Goal: Information Seeking & Learning: Learn about a topic

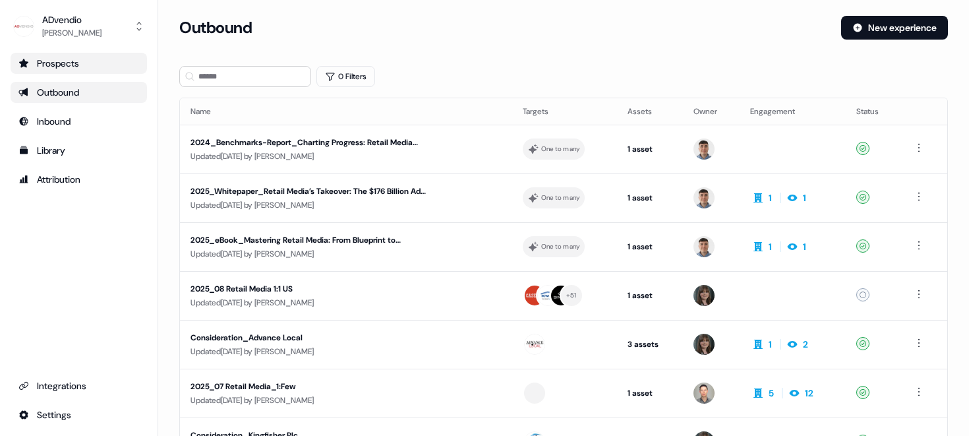
click at [54, 63] on div "Prospects" at bounding box center [78, 63] width 121 height 13
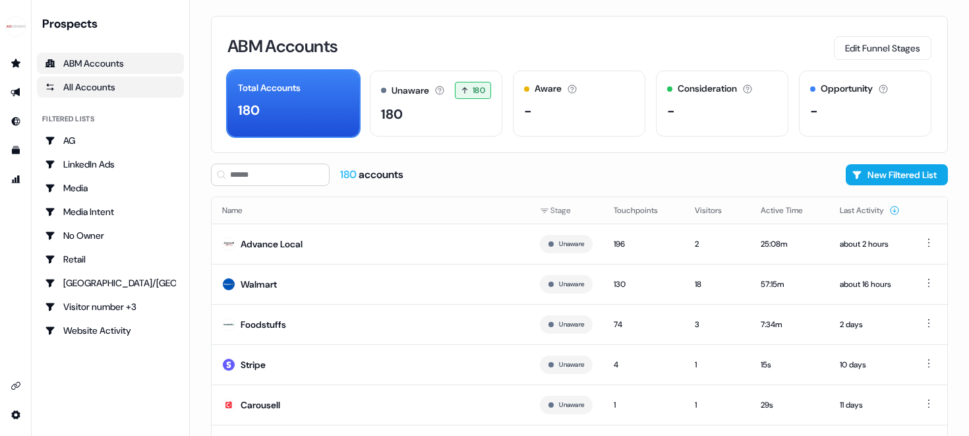
click at [95, 86] on div "All Accounts" at bounding box center [110, 86] width 131 height 13
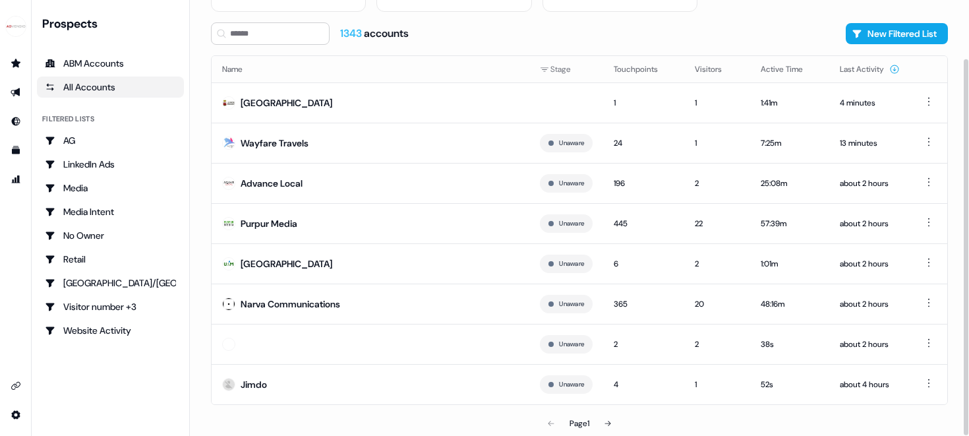
scroll to position [109, 0]
click at [608, 421] on icon at bounding box center [608, 424] width 8 height 8
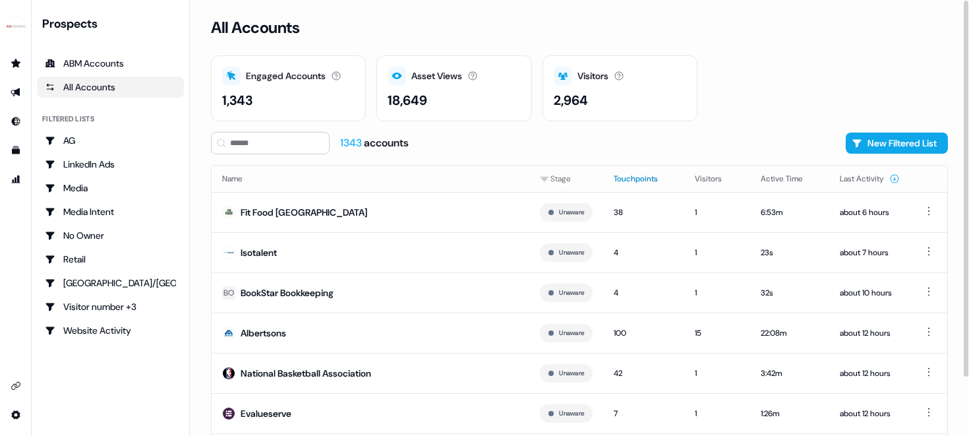
click at [627, 177] on button "Touchpoints" at bounding box center [644, 179] width 60 height 24
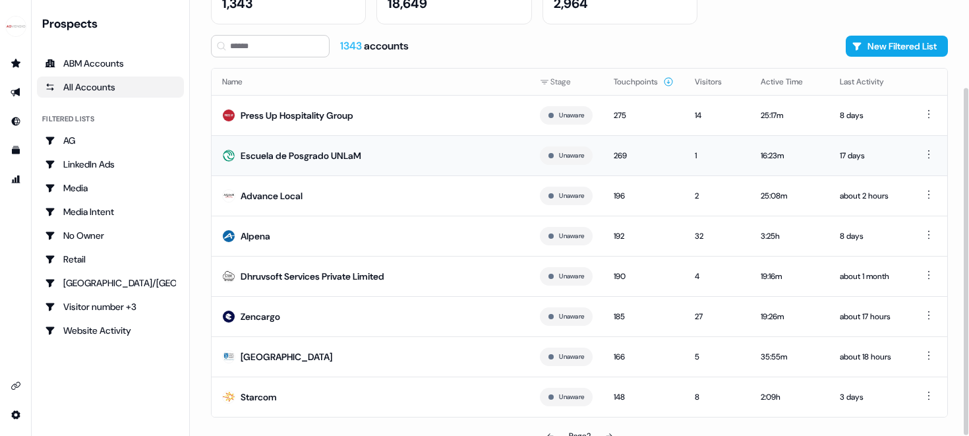
scroll to position [109, 0]
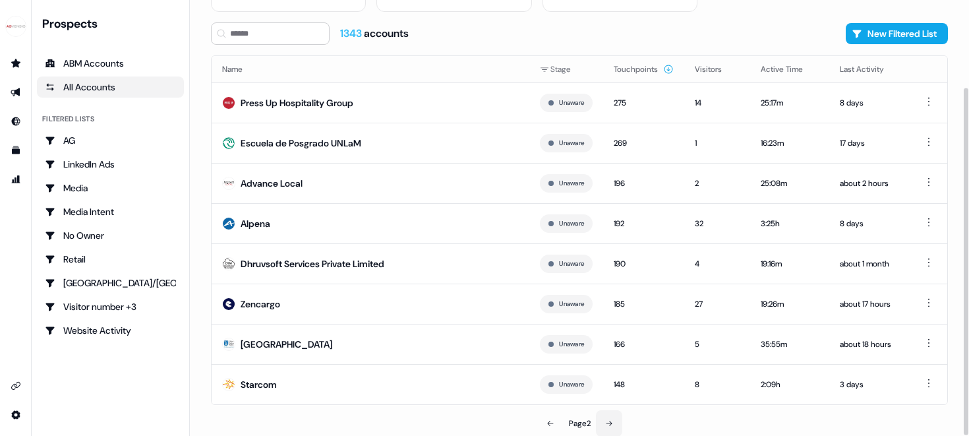
click at [609, 422] on icon at bounding box center [609, 423] width 8 height 8
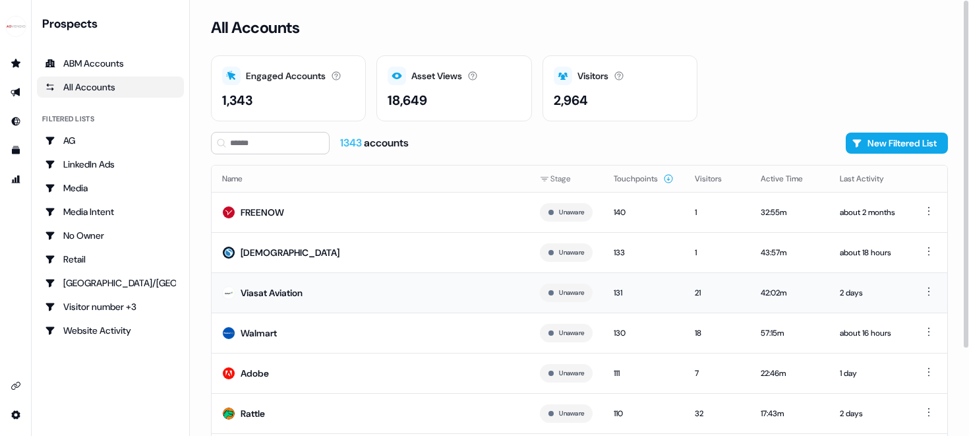
scroll to position [109, 0]
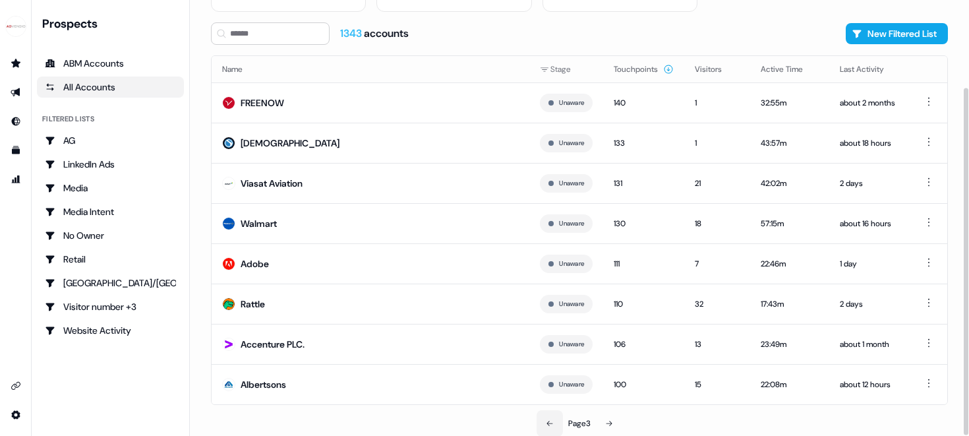
click at [551, 415] on button at bounding box center [550, 423] width 26 height 26
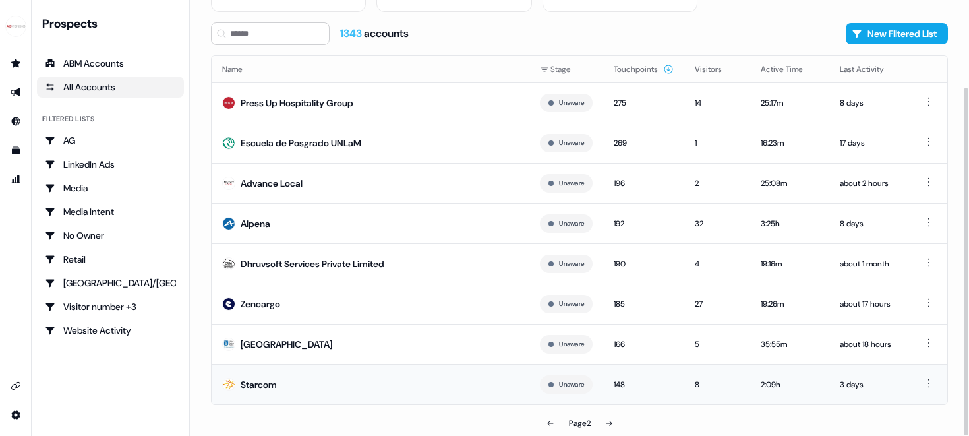
click at [258, 386] on div "Starcom" at bounding box center [259, 384] width 36 height 13
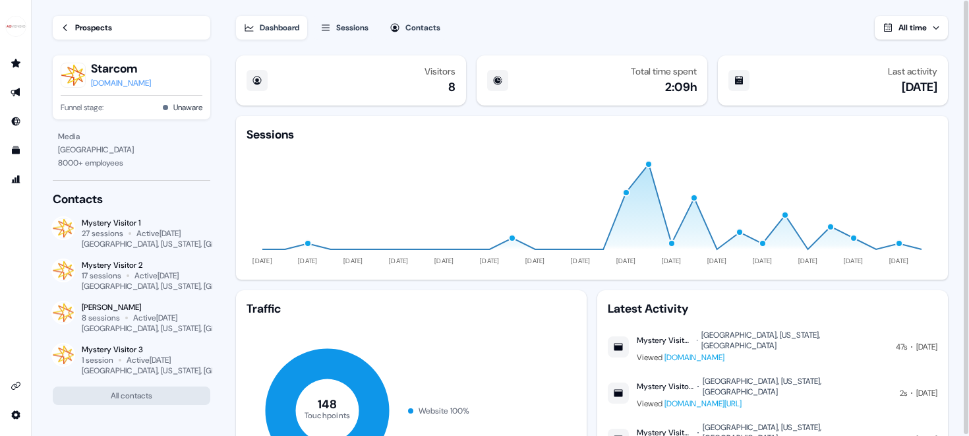
click at [361, 28] on div "Sessions" at bounding box center [352, 27] width 32 height 13
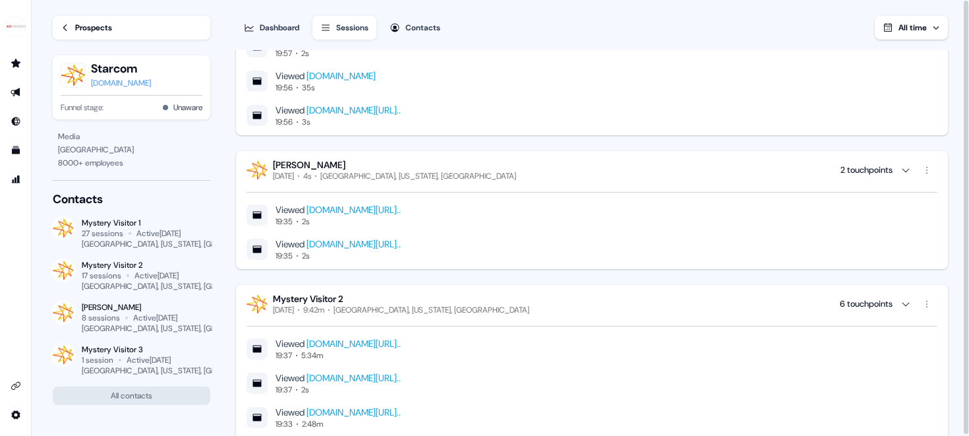
scroll to position [3606, 0]
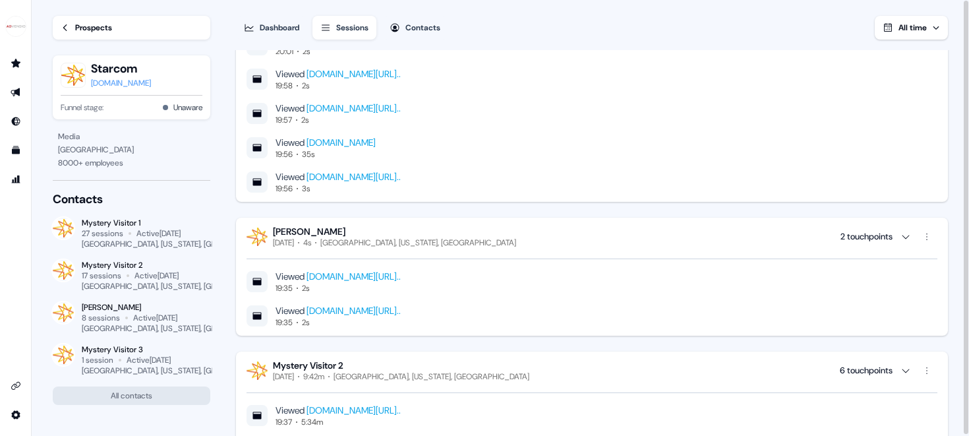
click at [288, 235] on div "[PERSON_NAME]" at bounding box center [394, 231] width 243 height 12
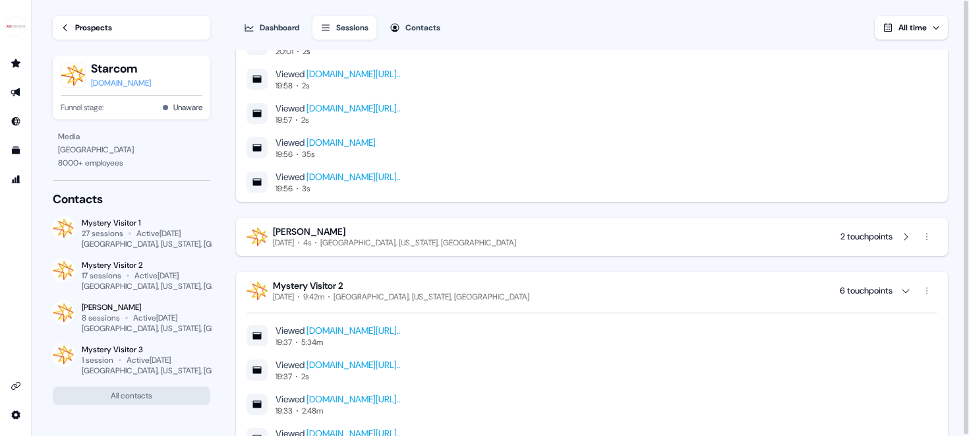
click at [288, 235] on div "[PERSON_NAME]" at bounding box center [394, 231] width 243 height 12
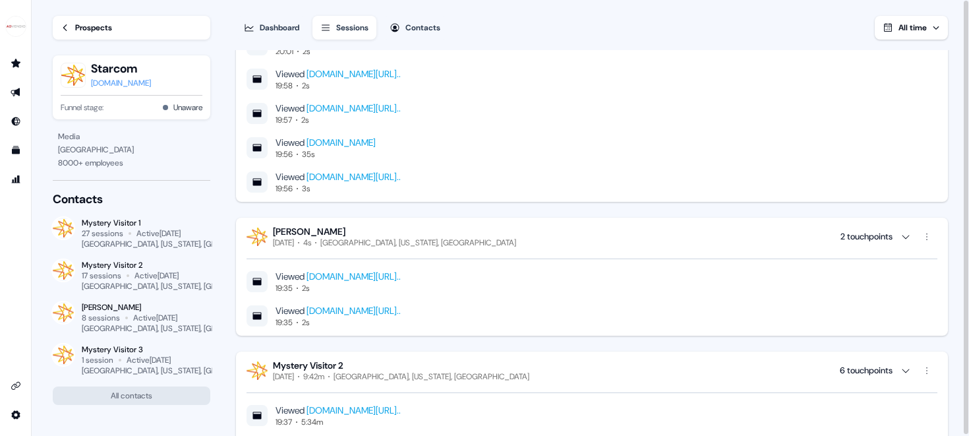
drag, startPoint x: 330, startPoint y: 233, endPoint x: 282, endPoint y: 233, distance: 48.1
click at [282, 233] on div "[PERSON_NAME]" at bounding box center [394, 231] width 243 height 12
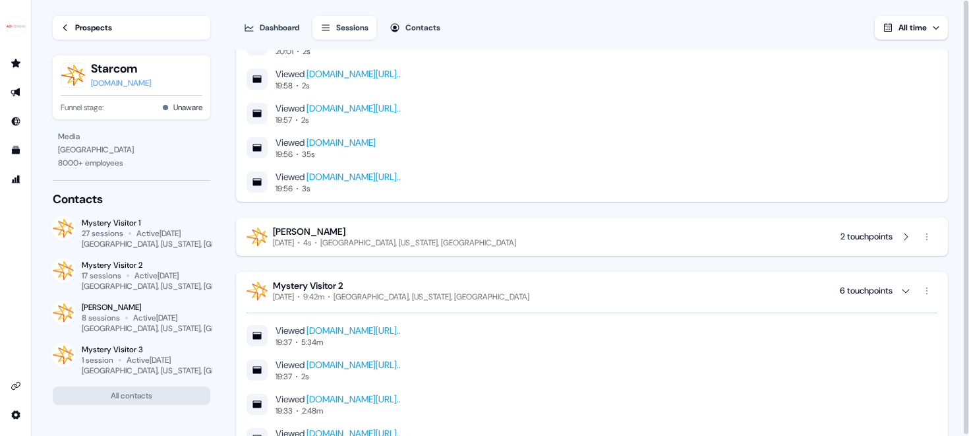
click at [282, 233] on div "[PERSON_NAME]" at bounding box center [394, 231] width 243 height 12
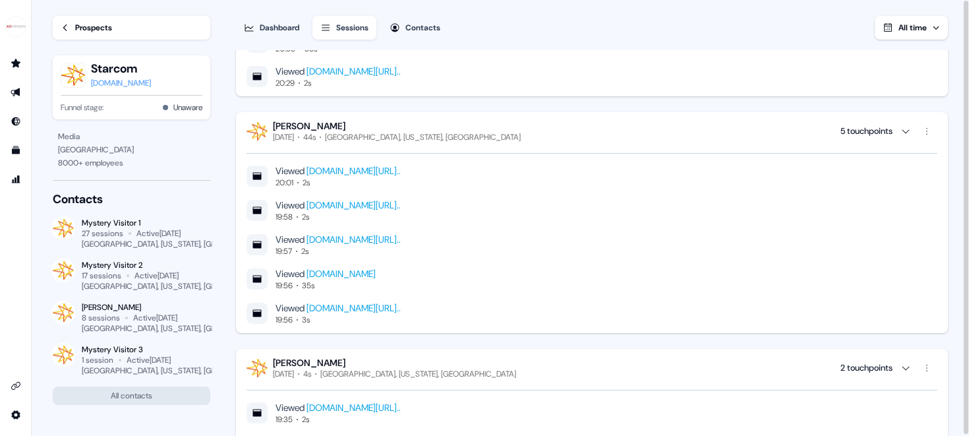
scroll to position [3440, 0]
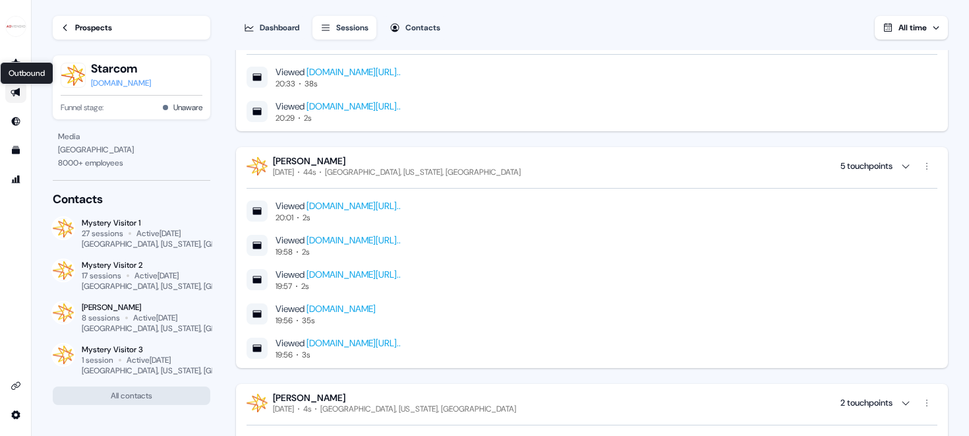
click at [14, 94] on icon "Go to outbound experience" at bounding box center [15, 92] width 9 height 9
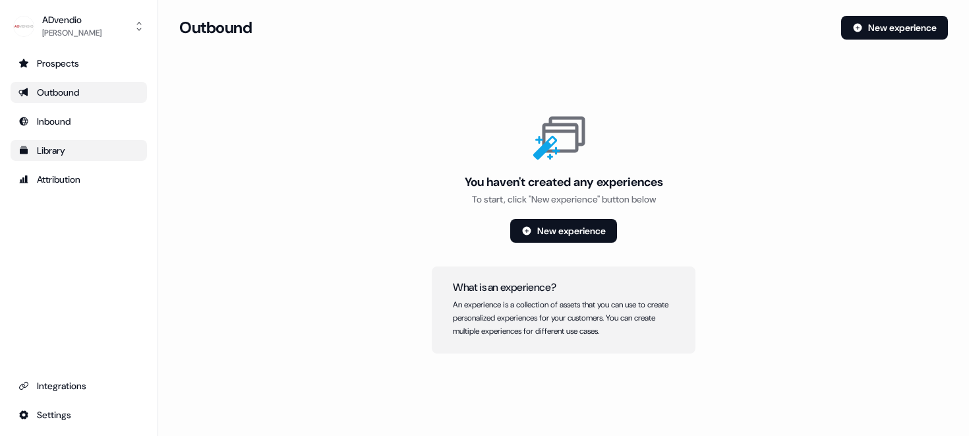
click at [48, 149] on div "Library" at bounding box center [78, 150] width 121 height 13
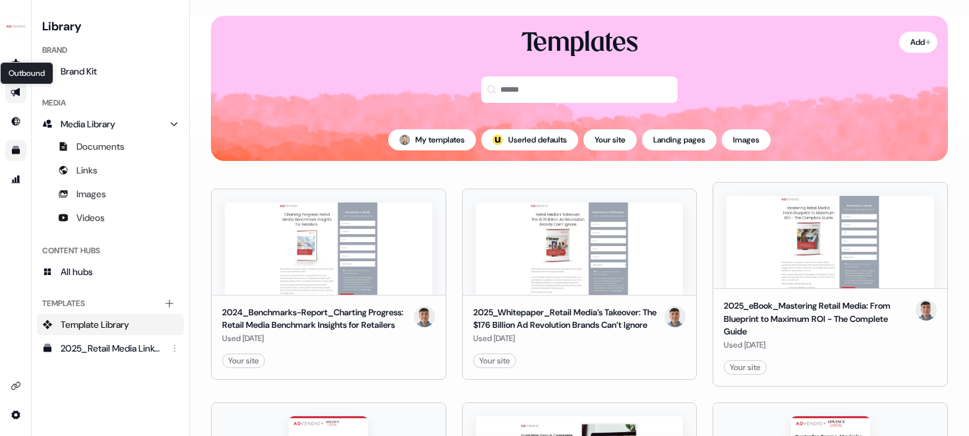
click at [15, 88] on icon "Go to outbound experience" at bounding box center [16, 92] width 11 height 11
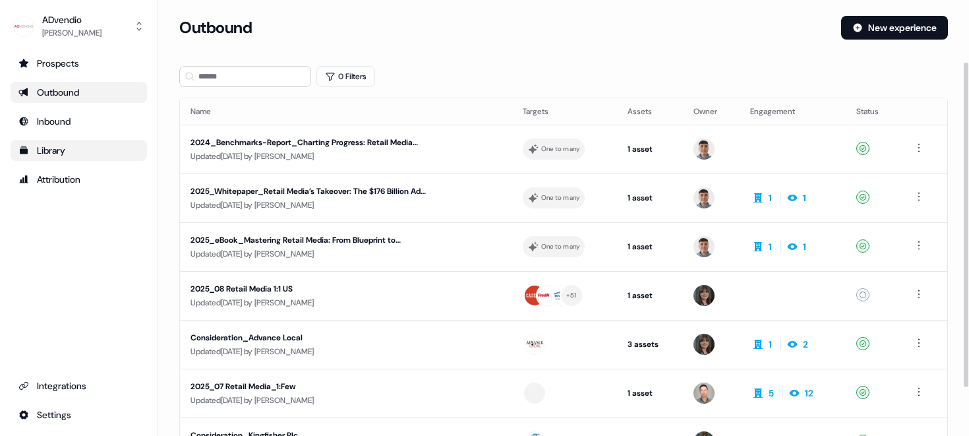
scroll to position [148, 0]
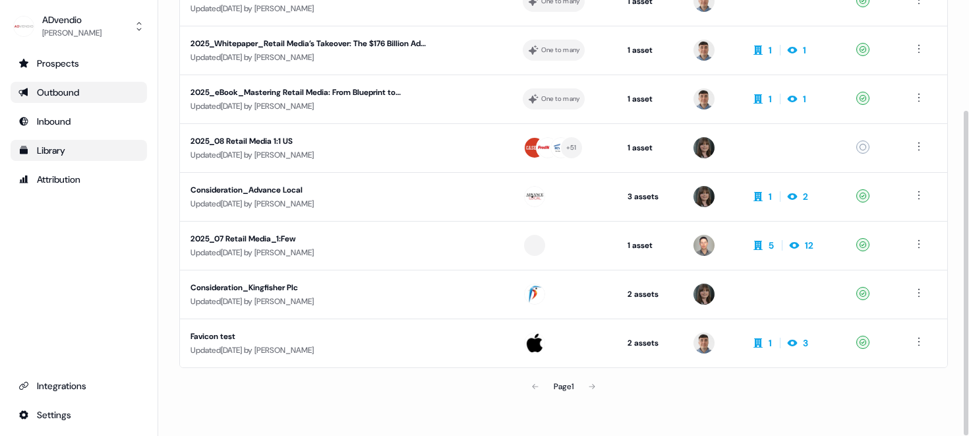
click at [591, 385] on div "Page 1" at bounding box center [563, 386] width 249 height 26
click at [592, 385] on div "Page 1" at bounding box center [563, 386] width 249 height 26
click at [530, 382] on div "Page 1" at bounding box center [563, 386] width 249 height 26
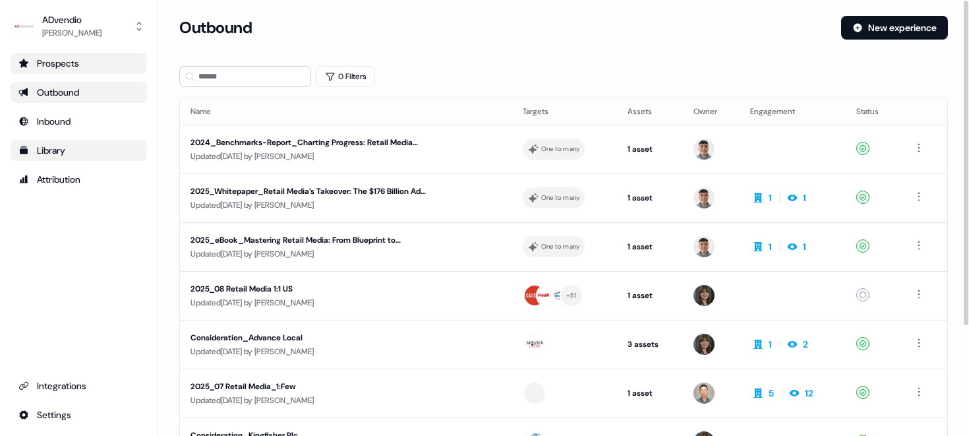
click at [71, 67] on div "Prospects" at bounding box center [78, 63] width 121 height 13
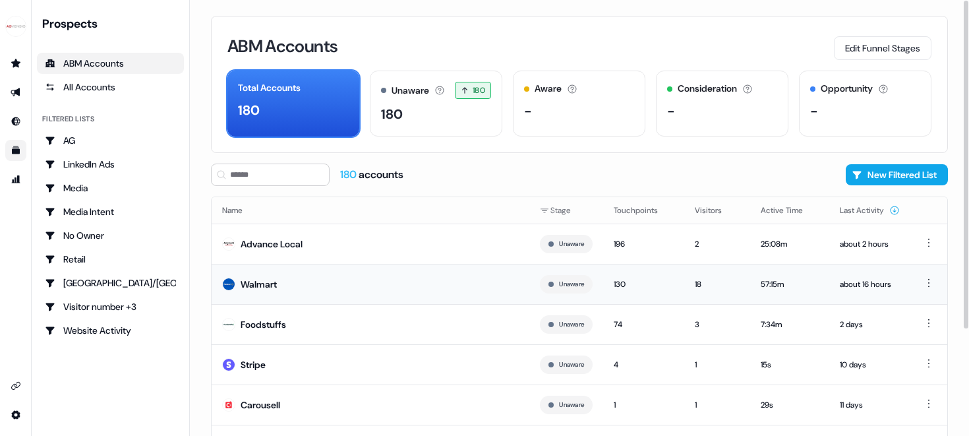
scroll to position [141, 0]
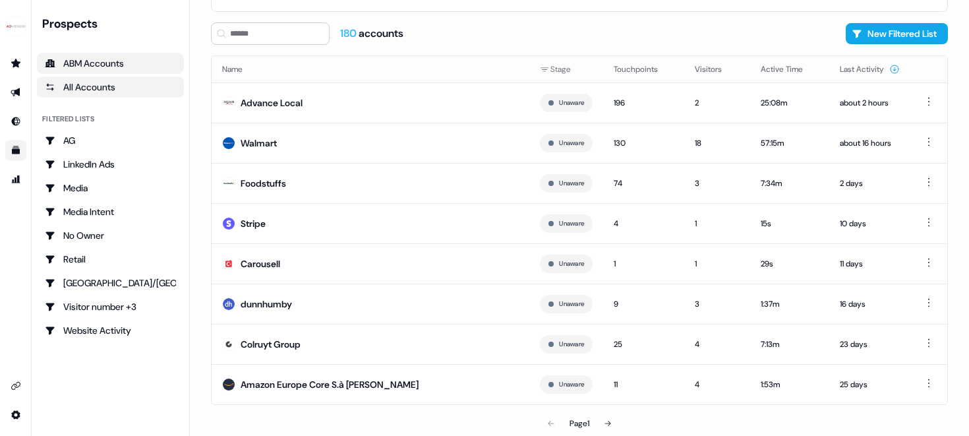
click at [104, 88] on div "All Accounts" at bounding box center [110, 86] width 131 height 13
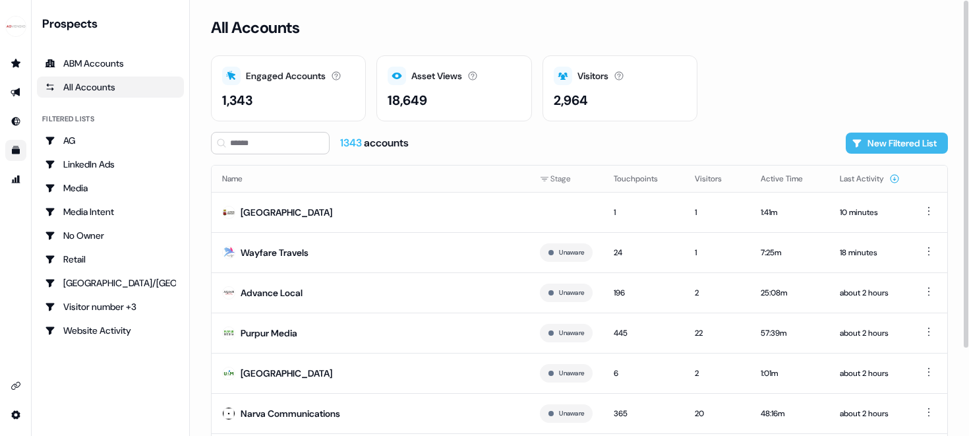
click at [890, 142] on button "New Filtered List" at bounding box center [897, 143] width 102 height 21
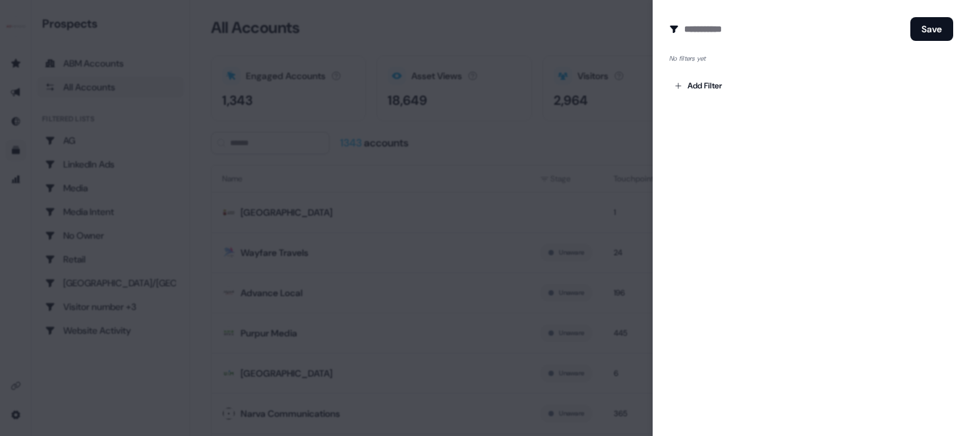
click at [578, 61] on div at bounding box center [484, 218] width 969 height 436
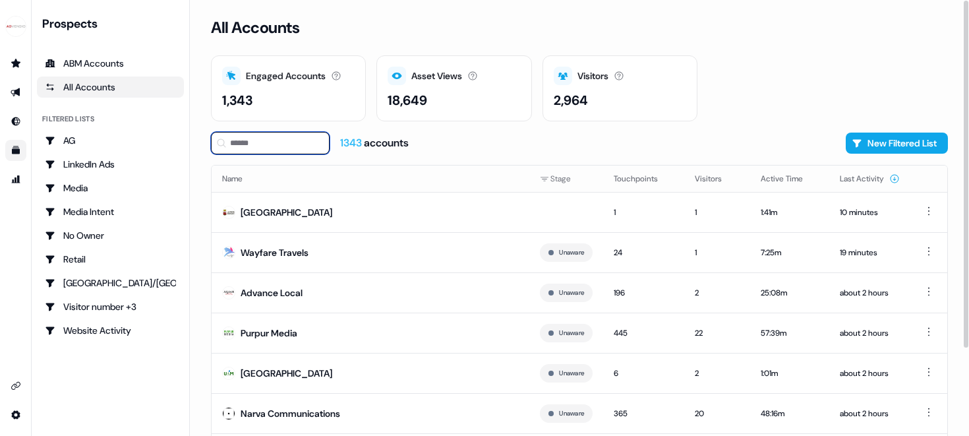
click at [247, 144] on input at bounding box center [270, 143] width 119 height 22
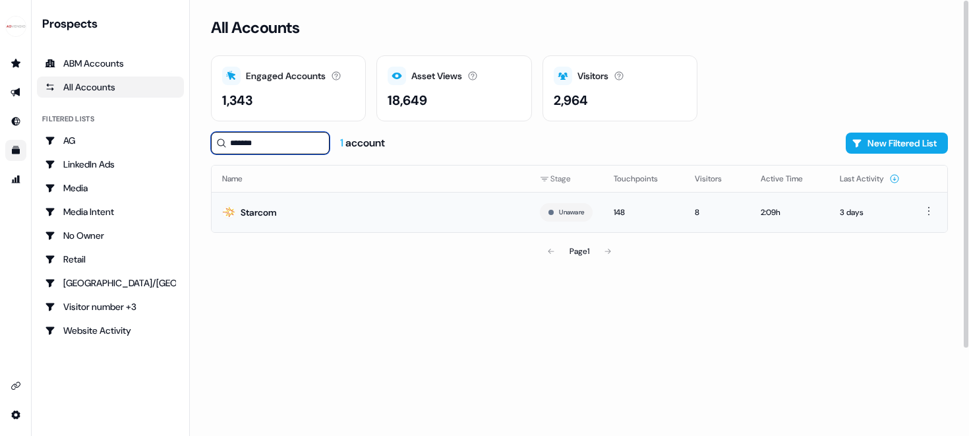
type input "*******"
click at [253, 213] on div "Starcom" at bounding box center [259, 212] width 36 height 13
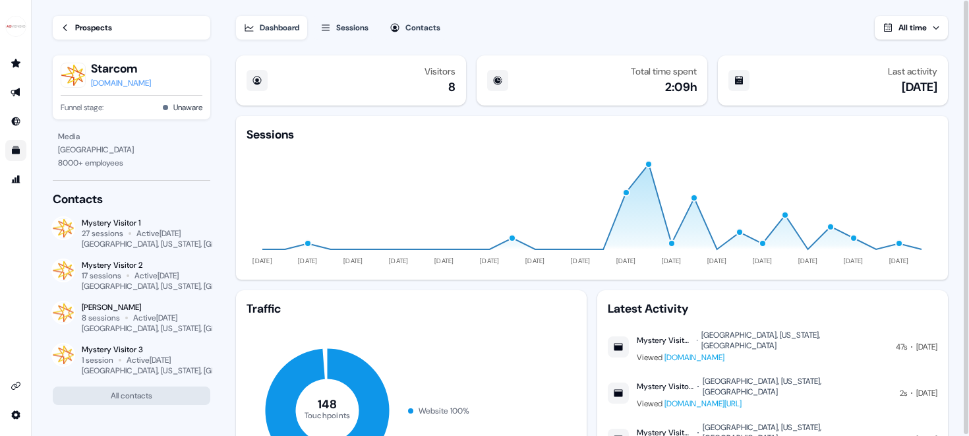
click at [89, 309] on div "[PERSON_NAME]" at bounding box center [146, 307] width 129 height 11
click at [417, 30] on div "Contacts" at bounding box center [422, 27] width 35 height 13
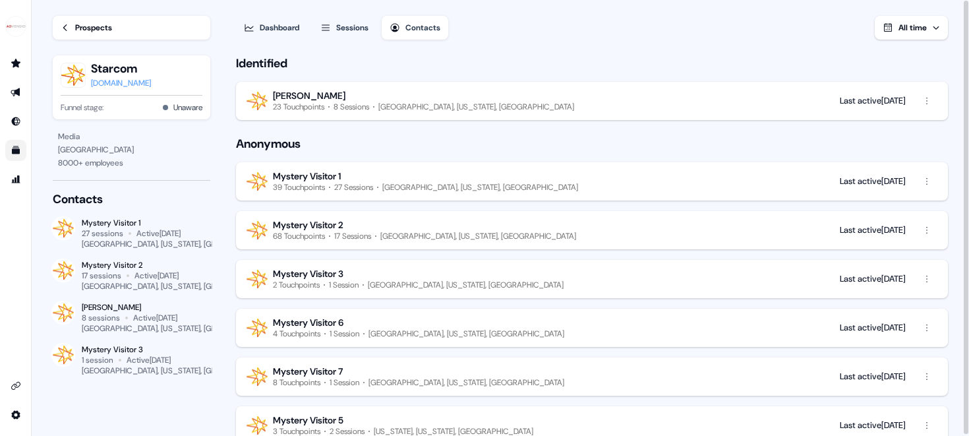
click at [329, 100] on div "[PERSON_NAME]" at bounding box center [423, 96] width 301 height 12
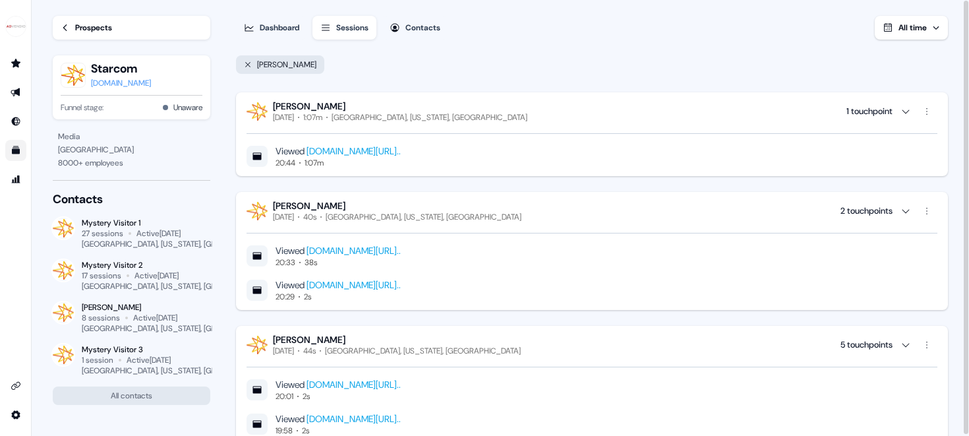
click at [401, 251] on link "[DOMAIN_NAME][URL].." at bounding box center [354, 251] width 94 height 12
click at [401, 152] on link "[DOMAIN_NAME][URL].." at bounding box center [354, 150] width 94 height 12
click at [13, 60] on icon "Go to prospects" at bounding box center [16, 63] width 11 height 11
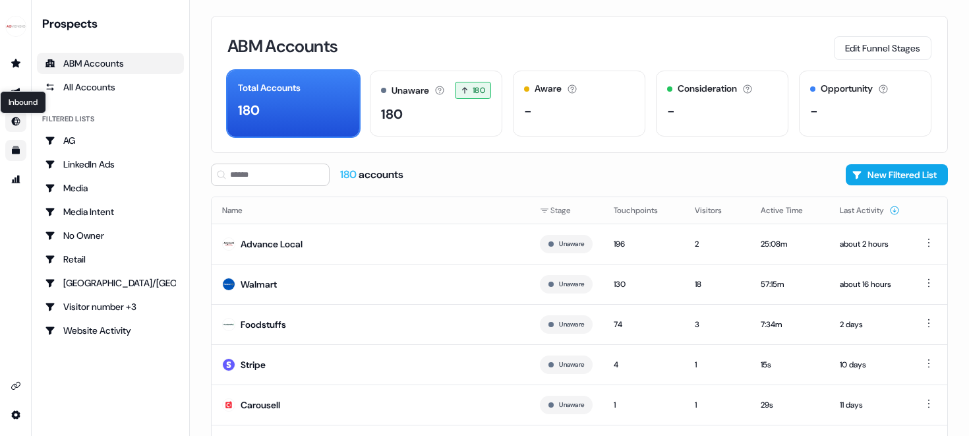
click at [13, 123] on icon "Go to Inbound" at bounding box center [16, 121] width 9 height 9
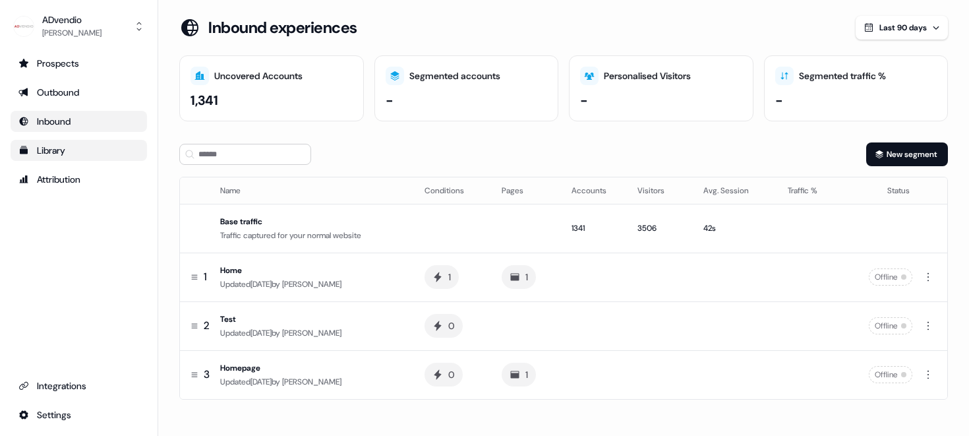
click at [44, 152] on div "Library" at bounding box center [78, 150] width 121 height 13
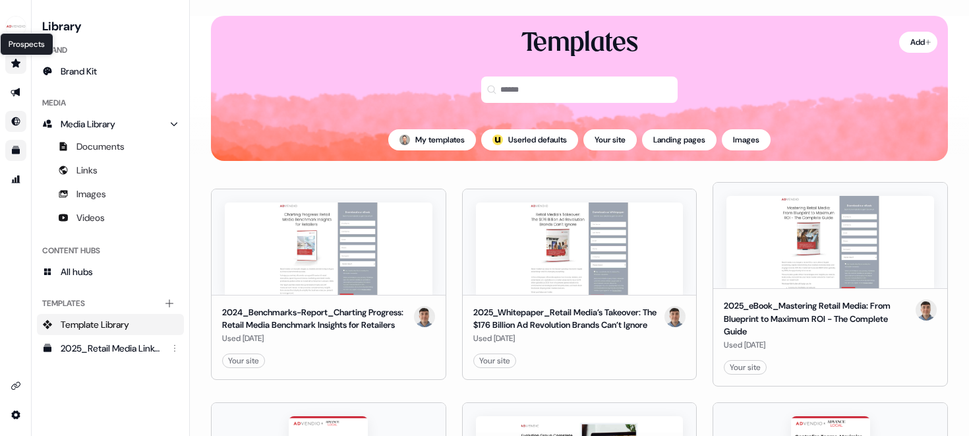
click at [19, 65] on icon "Go to prospects" at bounding box center [16, 63] width 11 height 11
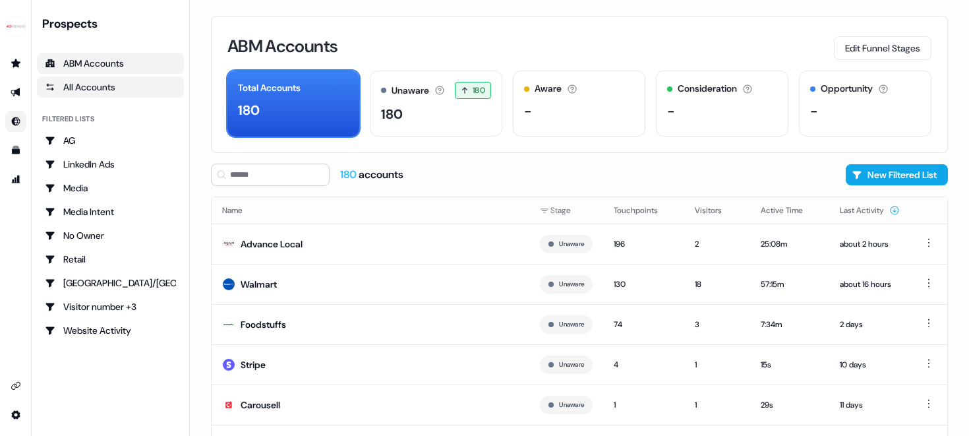
click at [94, 86] on div "All Accounts" at bounding box center [110, 86] width 131 height 13
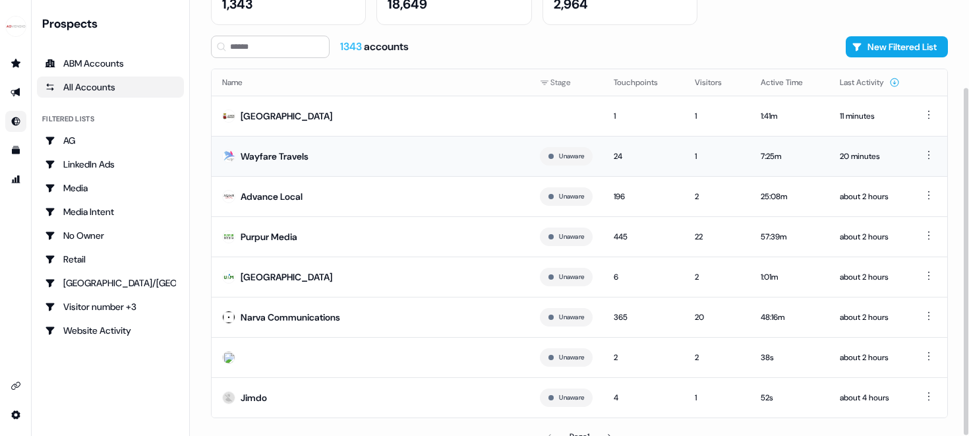
scroll to position [109, 0]
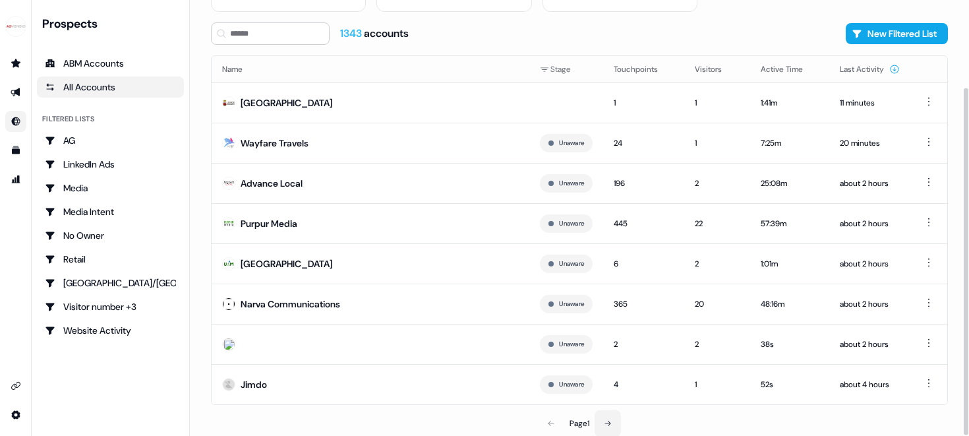
click at [607, 421] on icon at bounding box center [608, 423] width 8 height 8
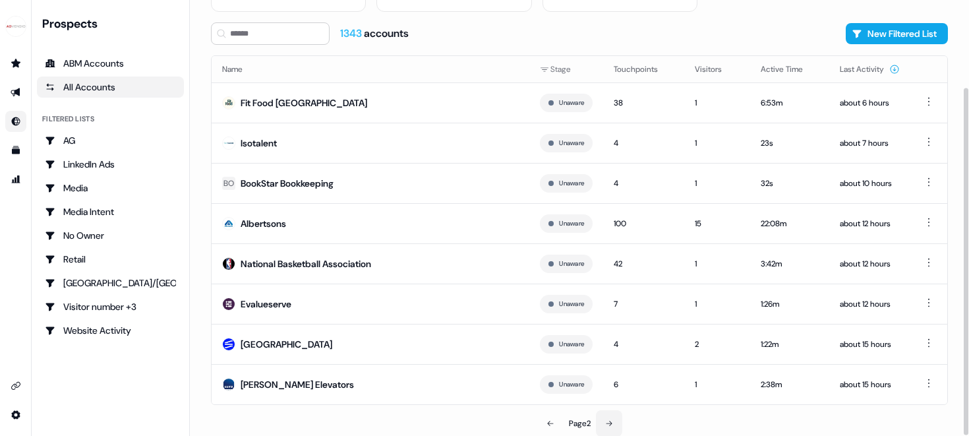
click at [607, 421] on icon at bounding box center [609, 423] width 8 height 8
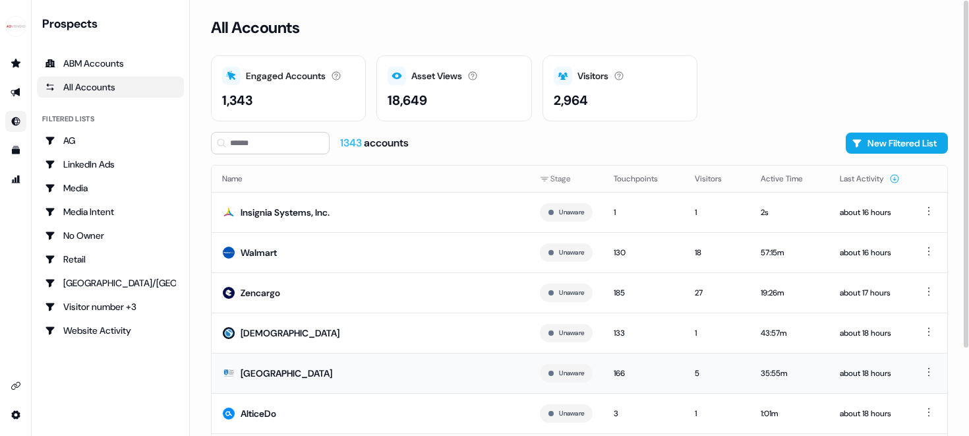
scroll to position [109, 0]
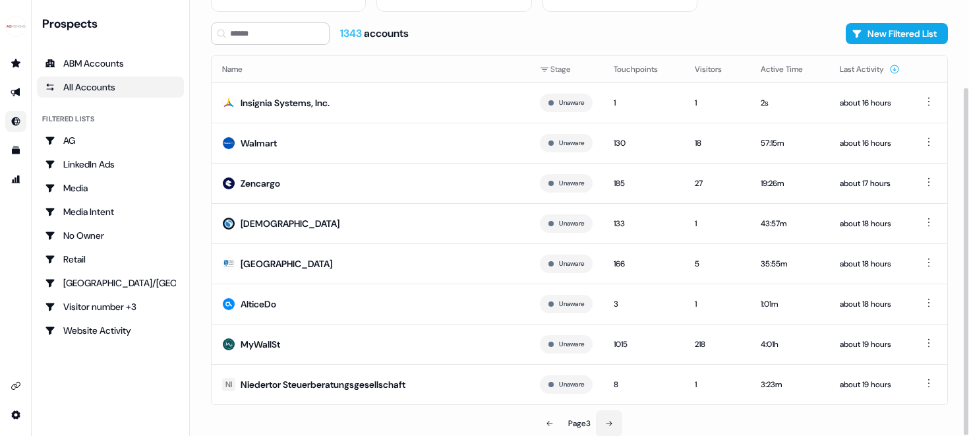
click at [606, 424] on icon at bounding box center [609, 423] width 8 height 8
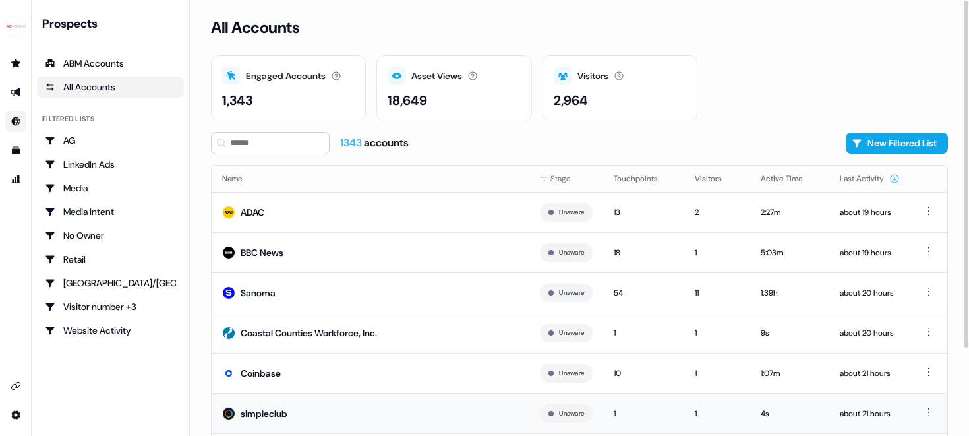
scroll to position [109, 0]
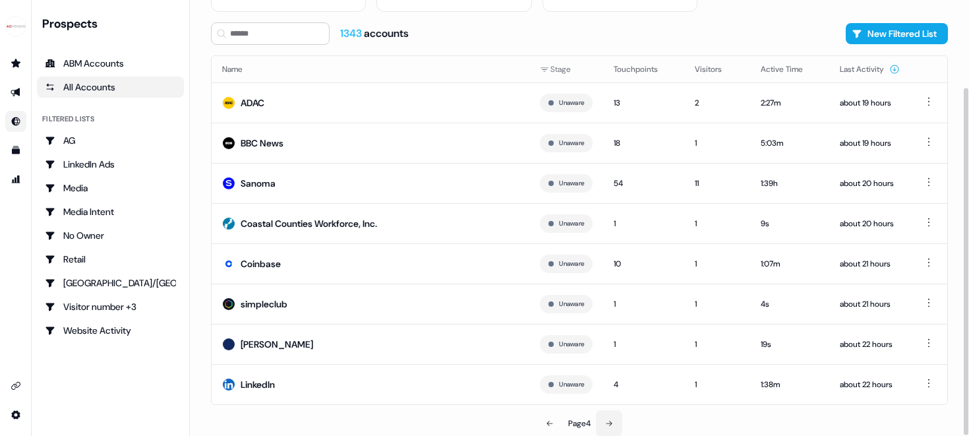
click at [612, 422] on icon at bounding box center [609, 423] width 8 height 8
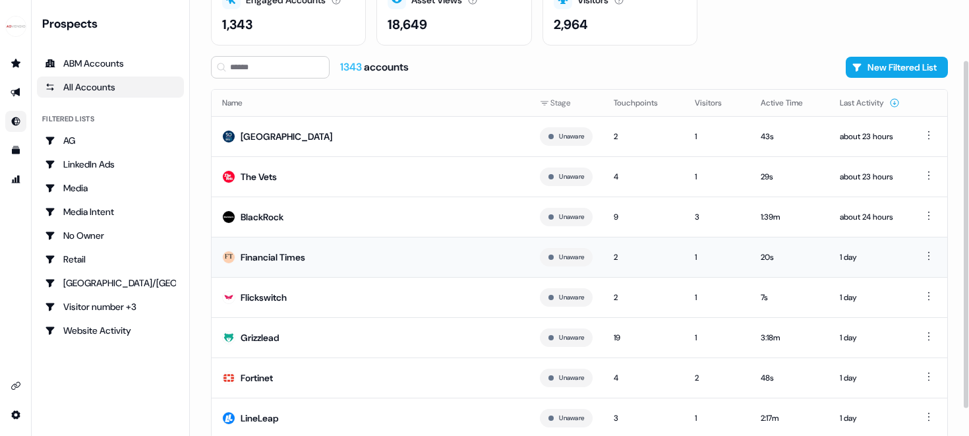
scroll to position [109, 0]
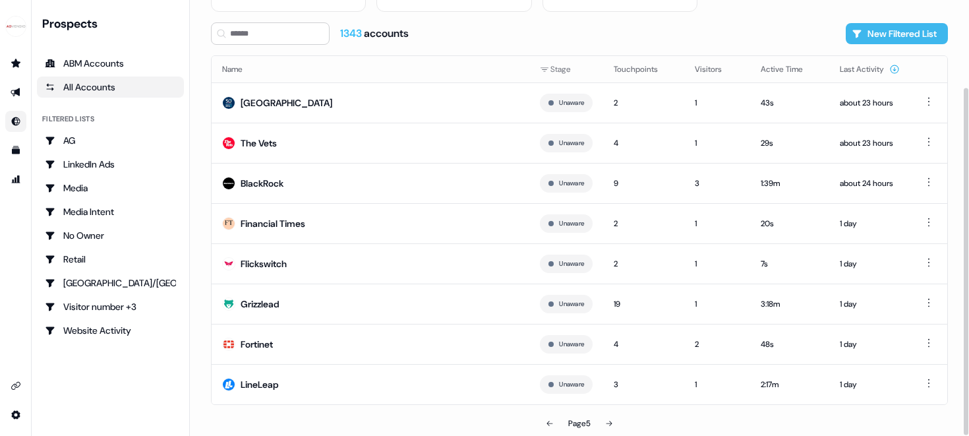
click at [865, 34] on button "New Filtered List" at bounding box center [897, 33] width 102 height 21
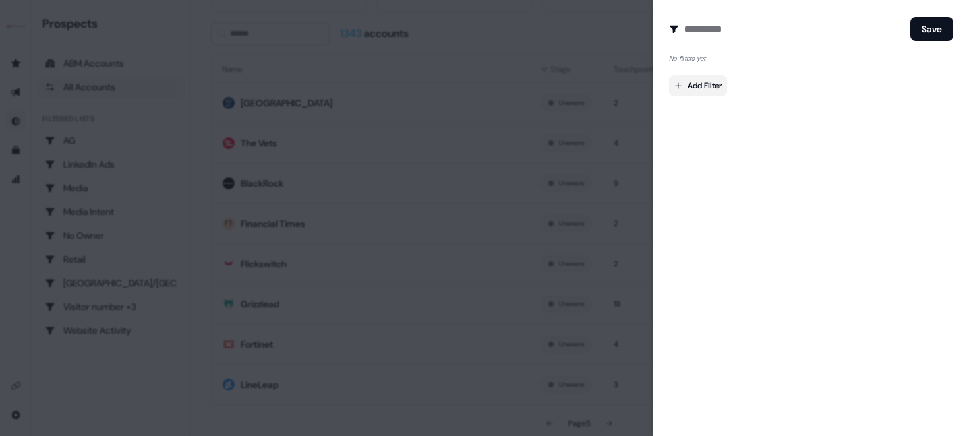
click at [711, 86] on body "For the best experience switch devices to a bigger screen. Go to [DOMAIN_NAME] …" at bounding box center [484, 218] width 969 height 436
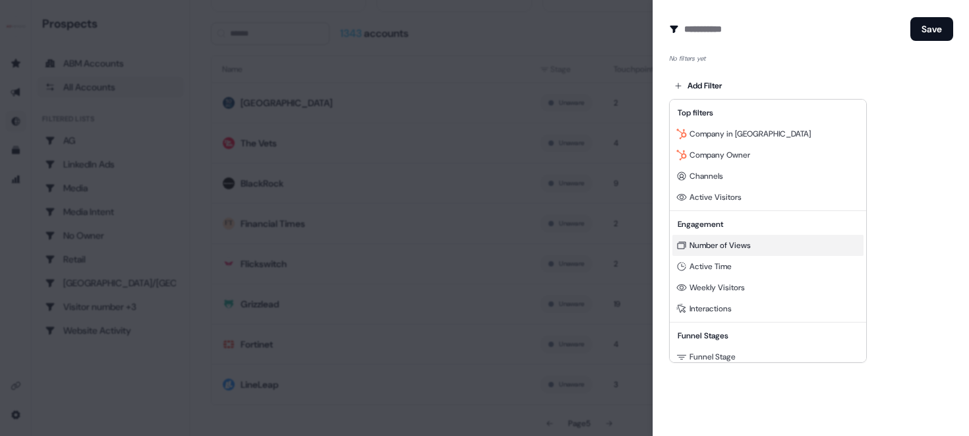
scroll to position [119, 0]
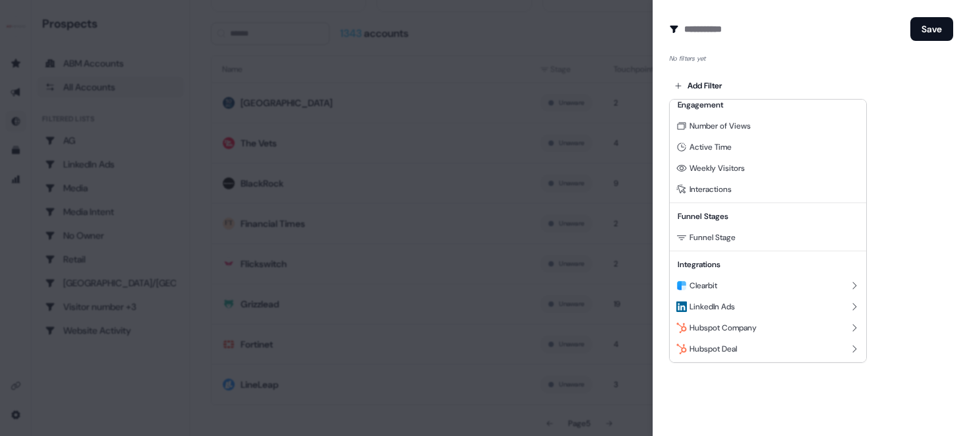
click at [906, 306] on div at bounding box center [484, 218] width 969 height 436
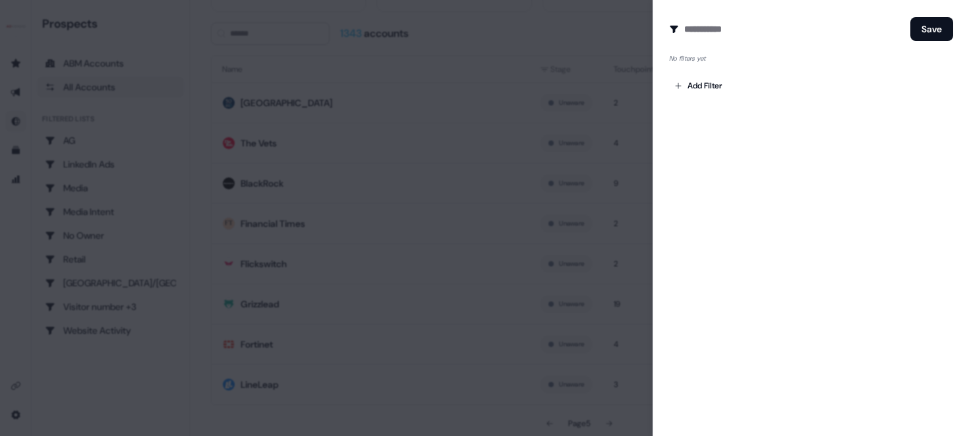
click at [558, 49] on div at bounding box center [484, 218] width 969 height 436
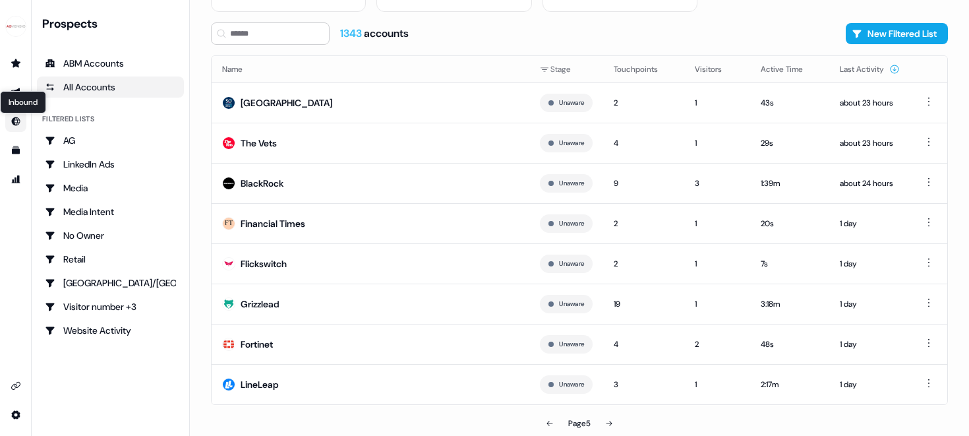
click at [18, 119] on icon "Go to Inbound" at bounding box center [16, 121] width 11 height 11
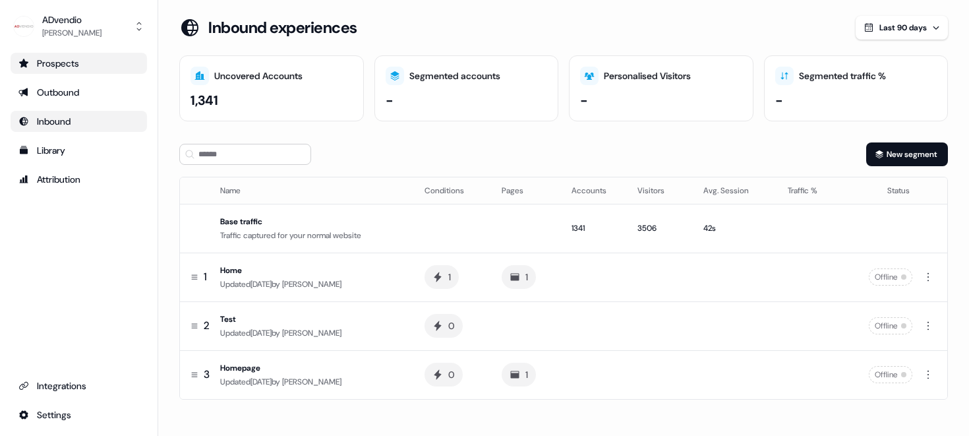
click at [59, 63] on div "Prospects" at bounding box center [78, 63] width 121 height 13
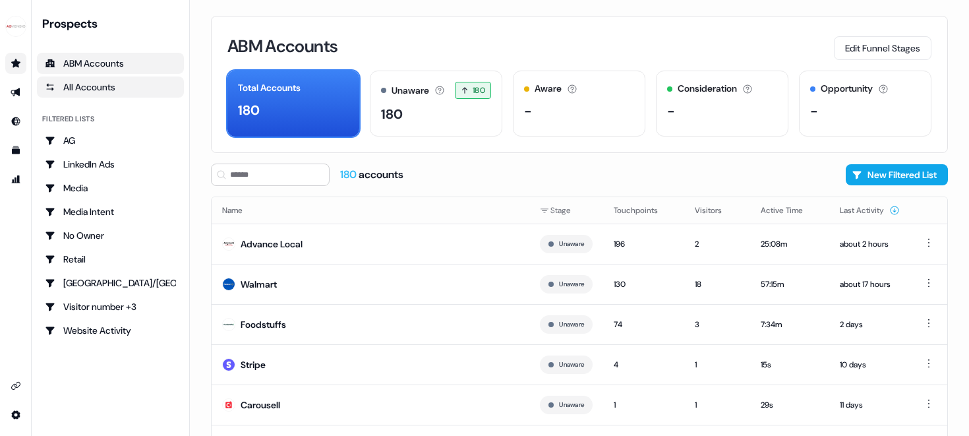
click at [71, 82] on div "All Accounts" at bounding box center [110, 86] width 131 height 13
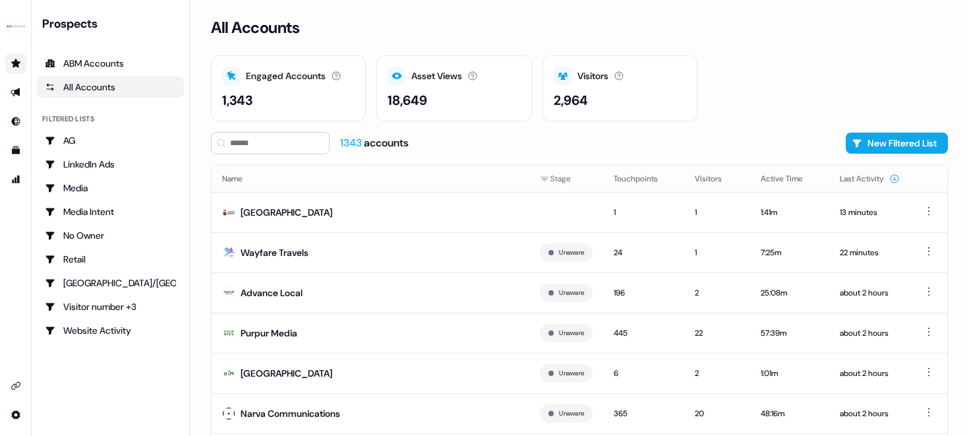
scroll to position [109, 0]
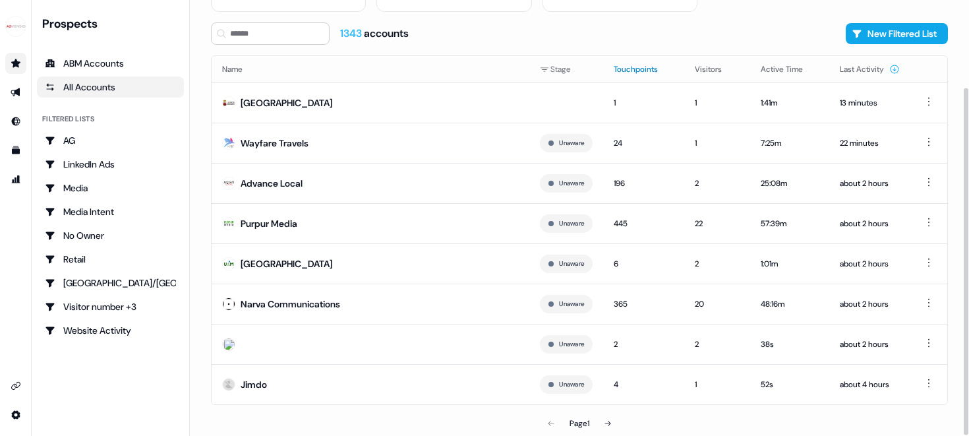
click at [639, 68] on button "Touchpoints" at bounding box center [644, 69] width 60 height 24
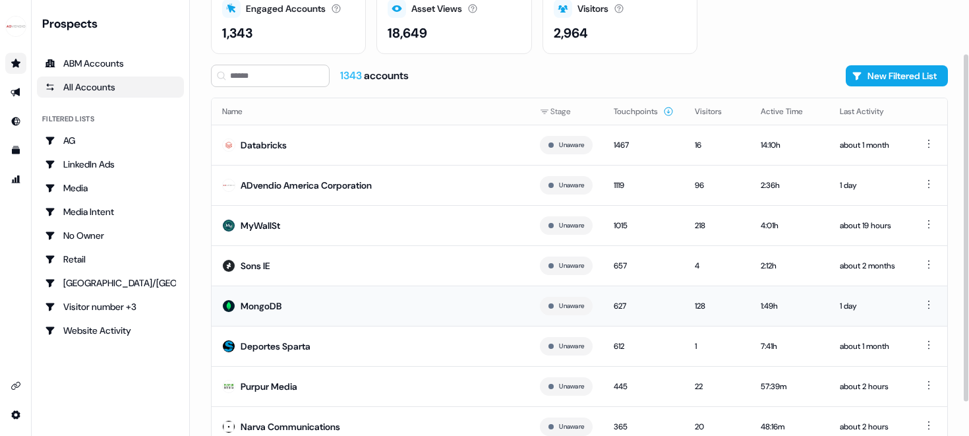
scroll to position [109, 0]
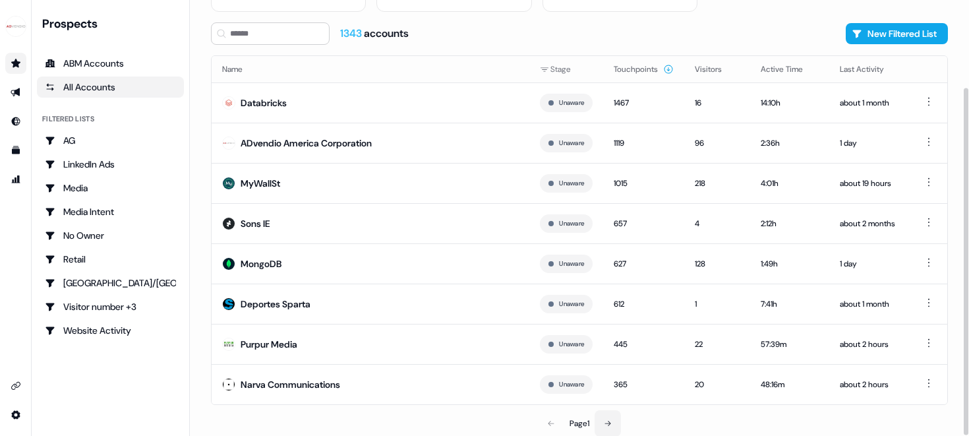
click at [609, 419] on icon at bounding box center [608, 423] width 8 height 8
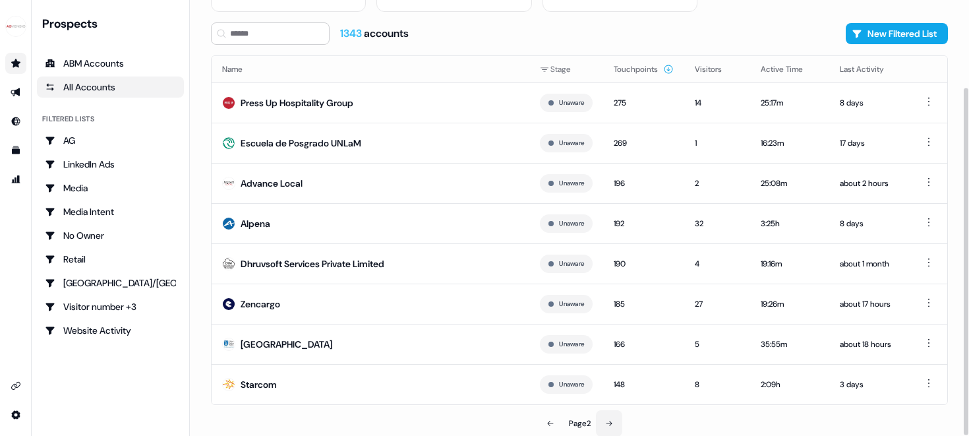
click at [613, 421] on icon at bounding box center [609, 423] width 8 height 8
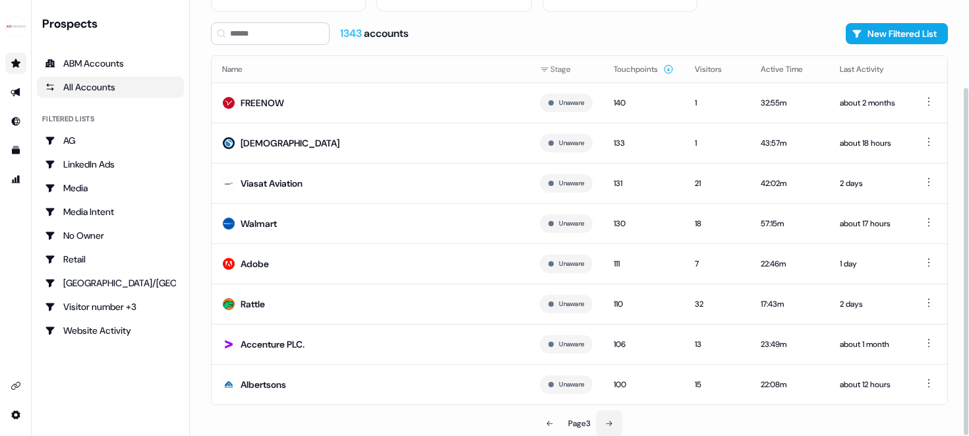
click at [613, 421] on icon at bounding box center [609, 423] width 8 height 8
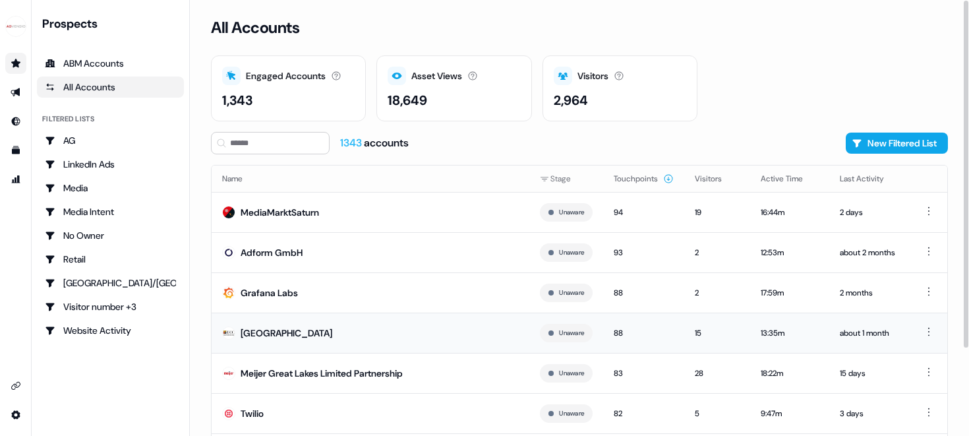
scroll to position [109, 0]
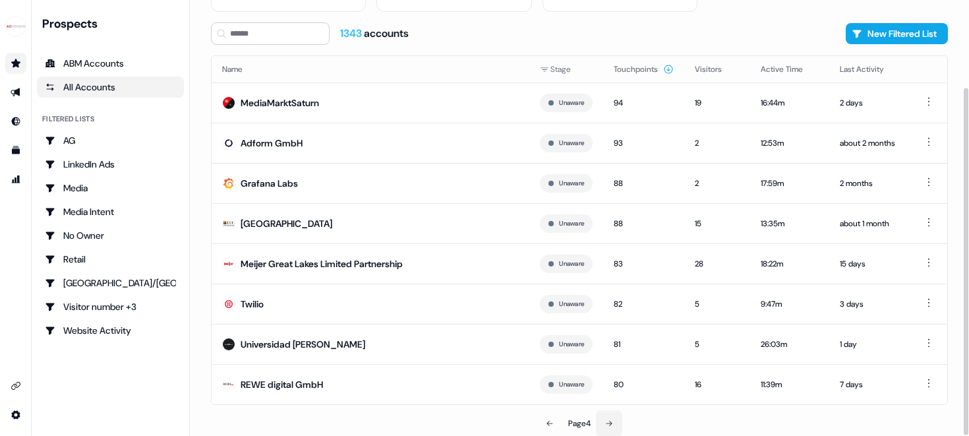
click at [607, 418] on button at bounding box center [609, 423] width 26 height 26
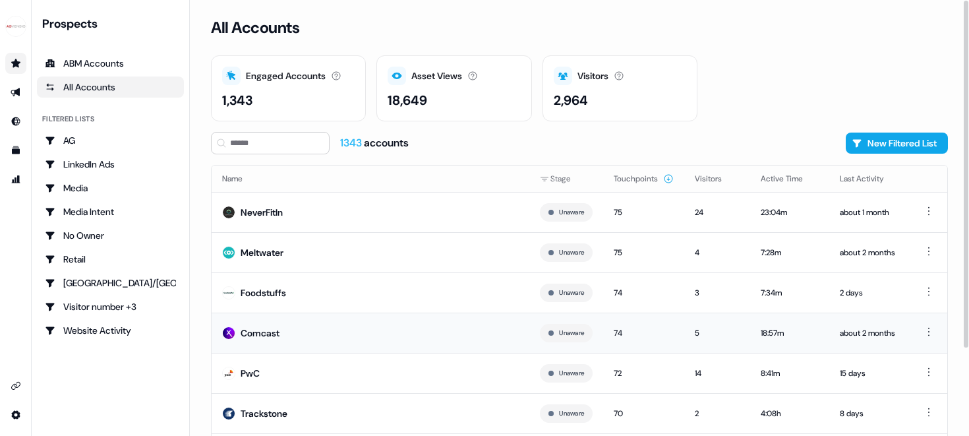
scroll to position [109, 0]
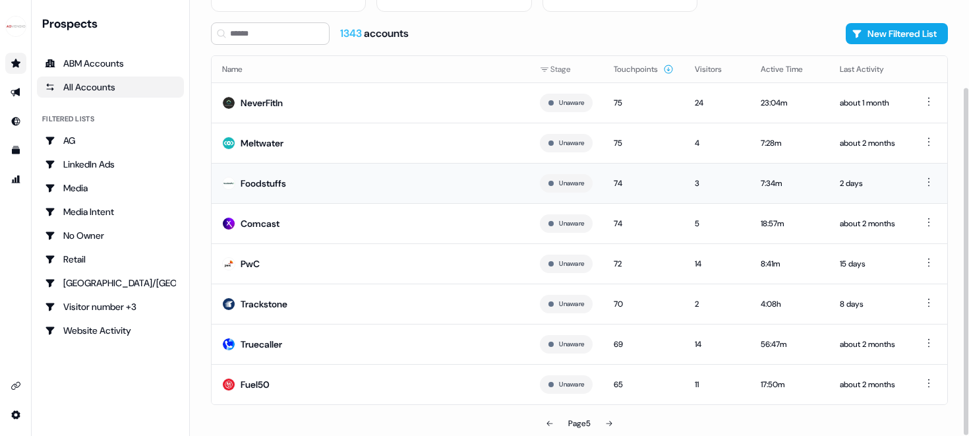
click at [257, 181] on div "Foodstuffs" at bounding box center [263, 183] width 45 height 13
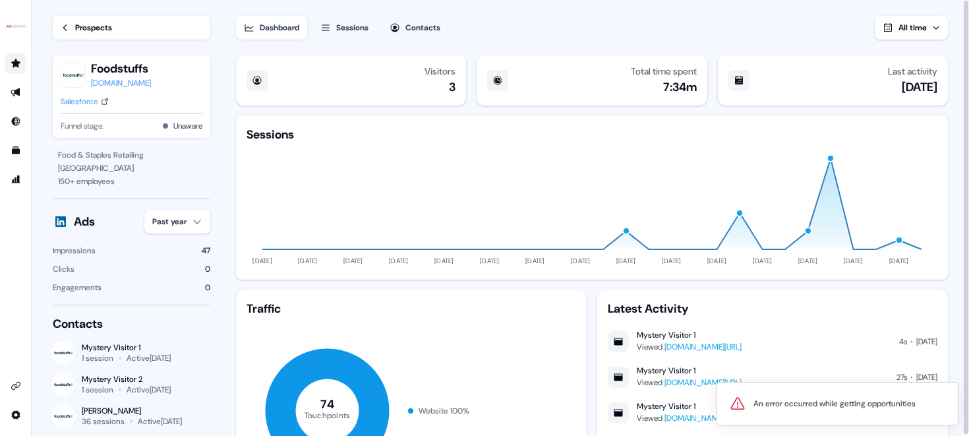
scroll to position [57, 0]
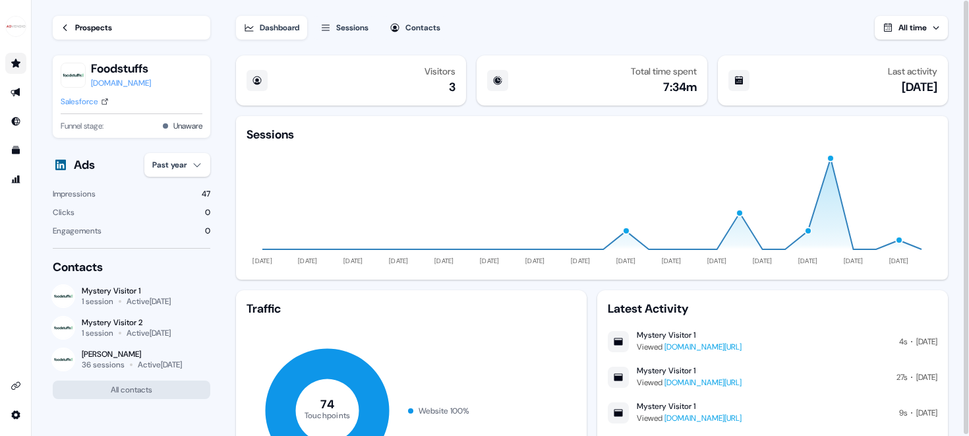
click at [419, 32] on div "Contacts" at bounding box center [422, 27] width 35 height 13
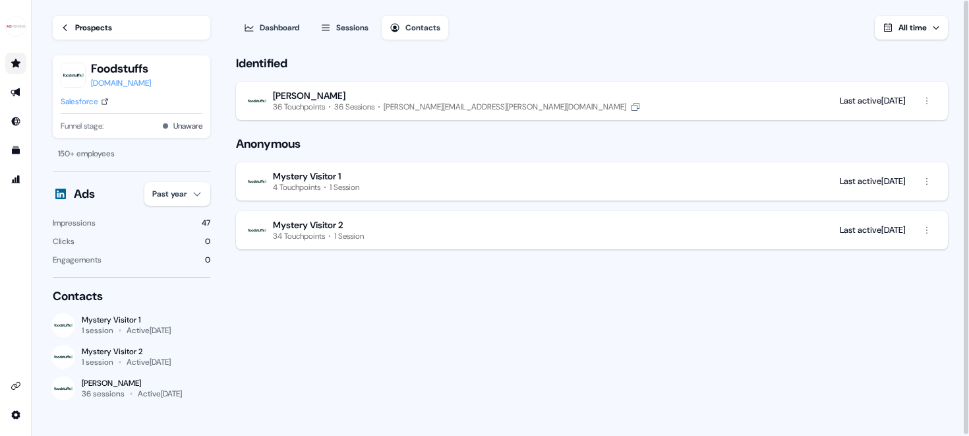
click at [316, 104] on div "36 Touchpoints" at bounding box center [299, 107] width 52 height 11
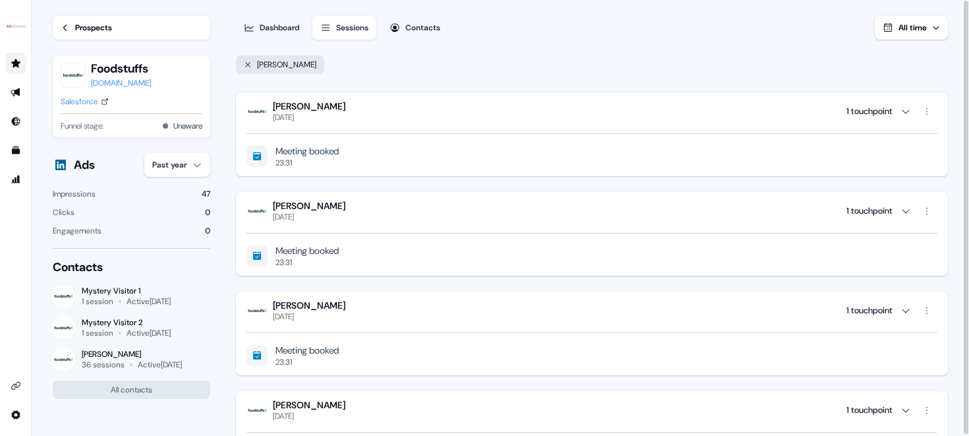
click at [75, 28] on div "Prospects" at bounding box center [93, 27] width 37 height 13
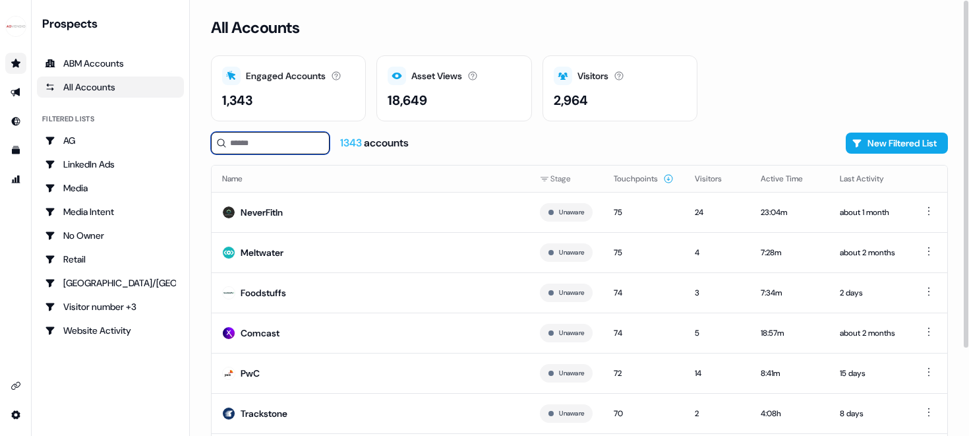
click at [265, 144] on input at bounding box center [270, 143] width 119 height 22
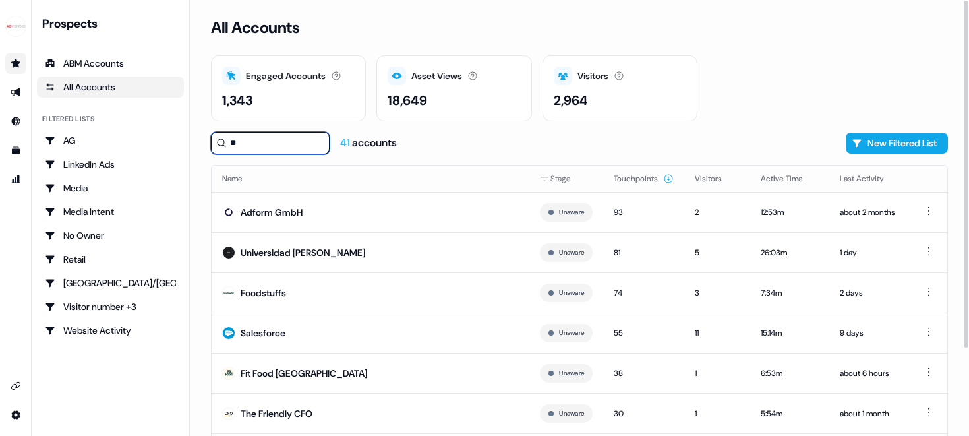
type input "*"
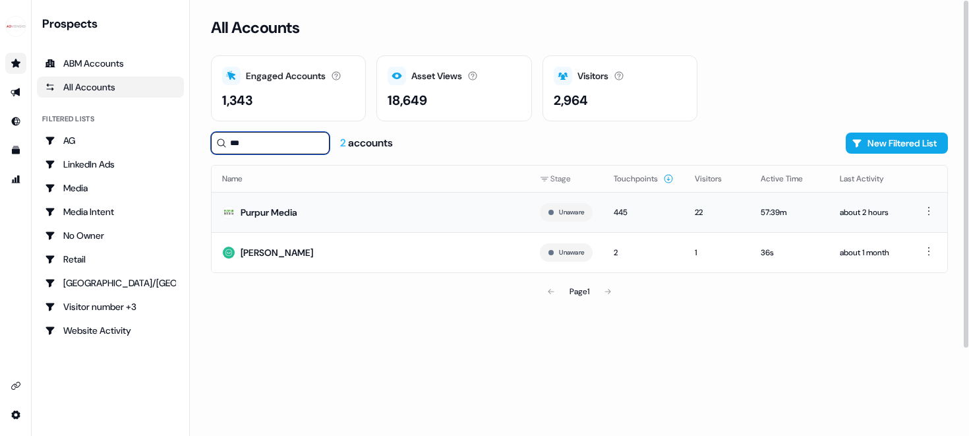
type input "***"
click at [278, 212] on div "Purpur Media" at bounding box center [269, 212] width 57 height 13
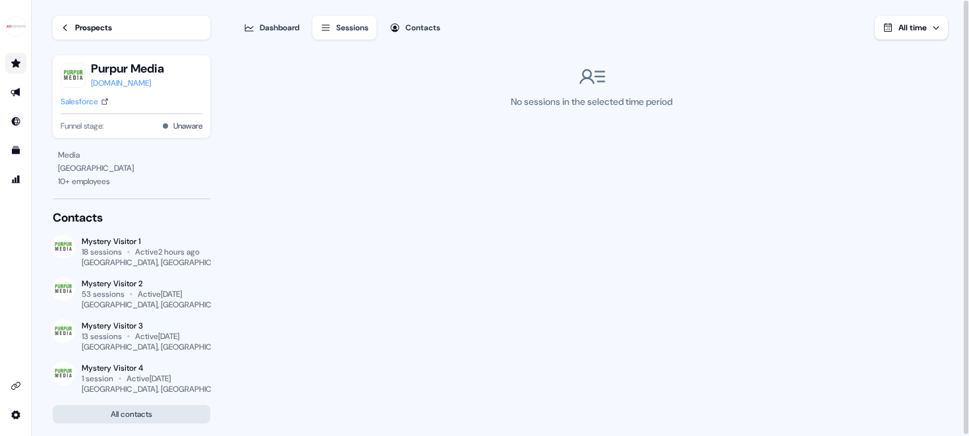
click at [134, 413] on button "All contacts" at bounding box center [132, 414] width 158 height 18
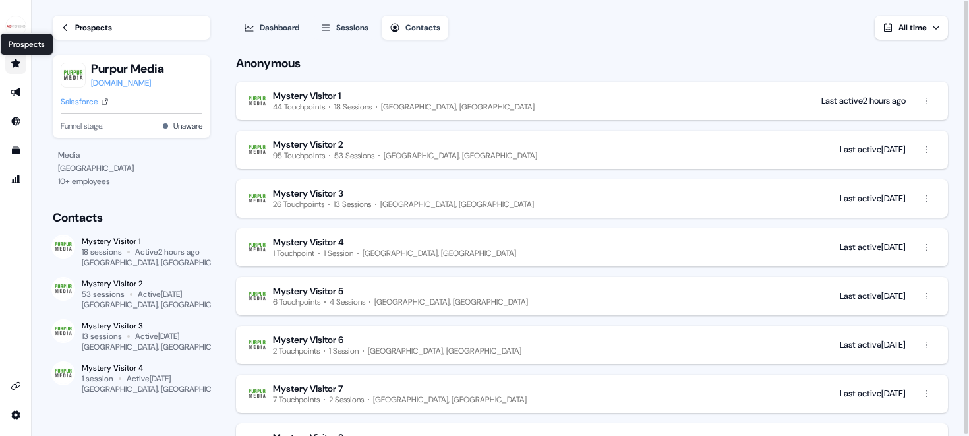
click at [11, 66] on icon "Go to prospects" at bounding box center [16, 63] width 11 height 11
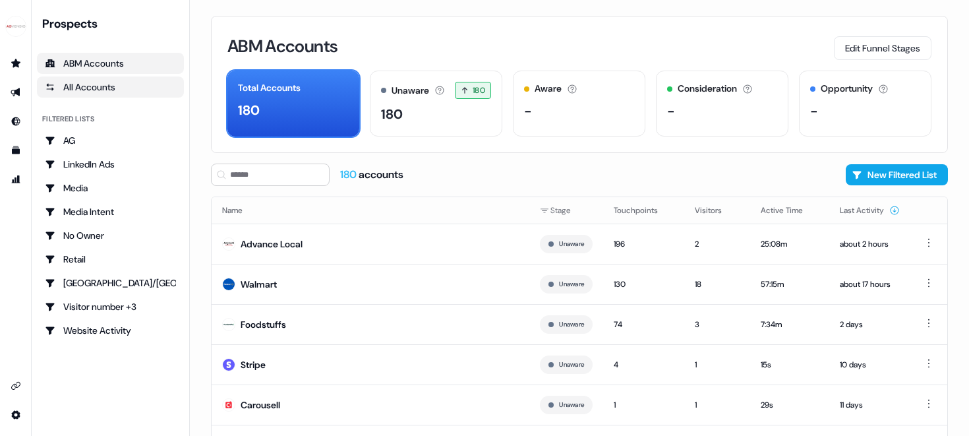
click at [80, 84] on div "All Accounts" at bounding box center [110, 86] width 131 height 13
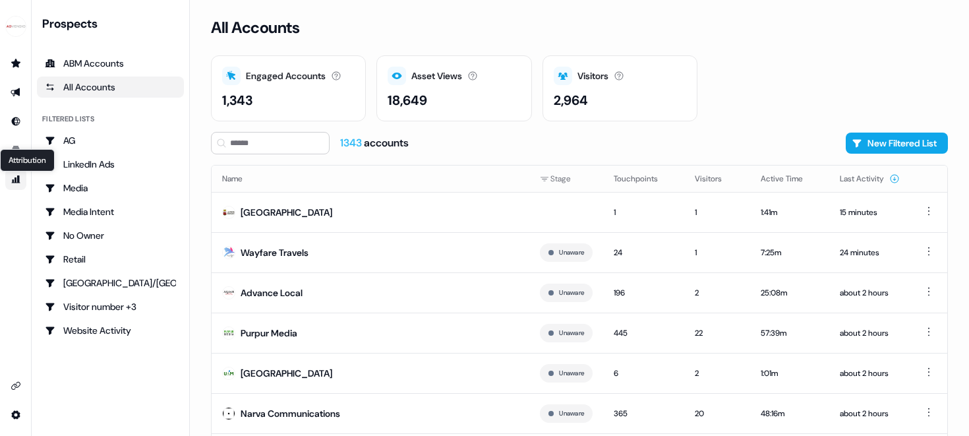
click at [17, 175] on icon "Go to attribution" at bounding box center [16, 179] width 9 height 8
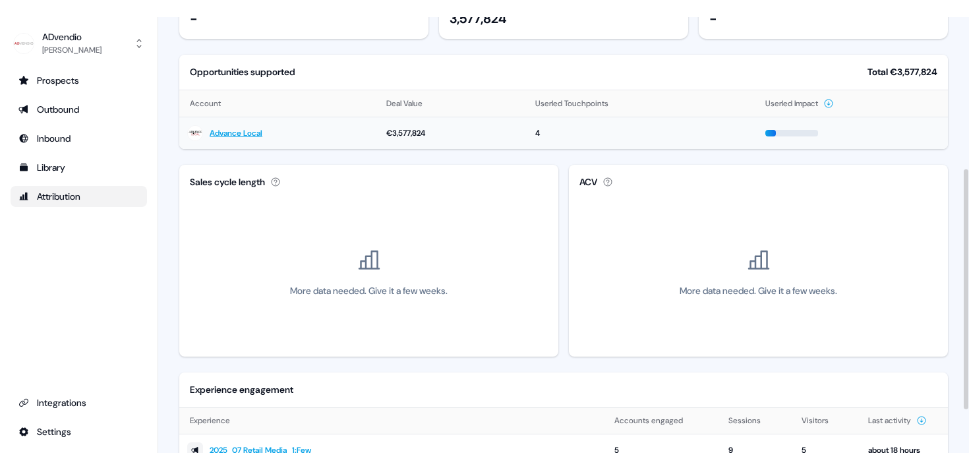
scroll to position [295, 0]
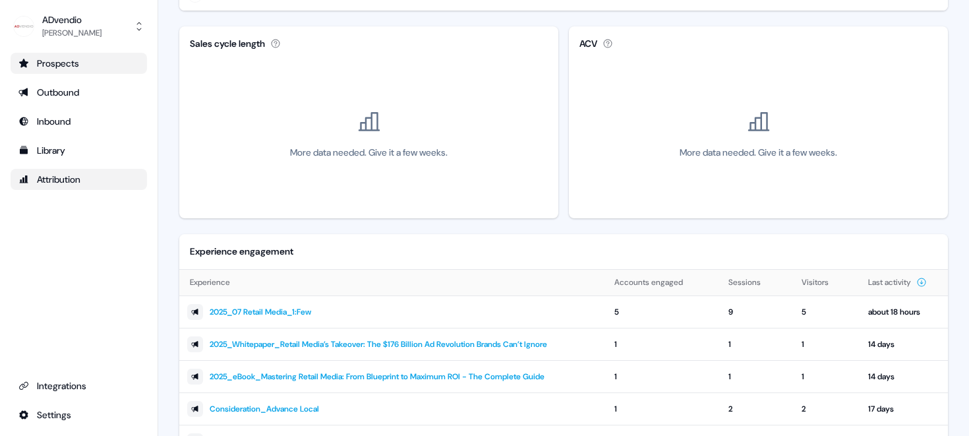
click at [55, 62] on div "Prospects" at bounding box center [78, 63] width 121 height 13
